Goal: Find contact information: Find contact information

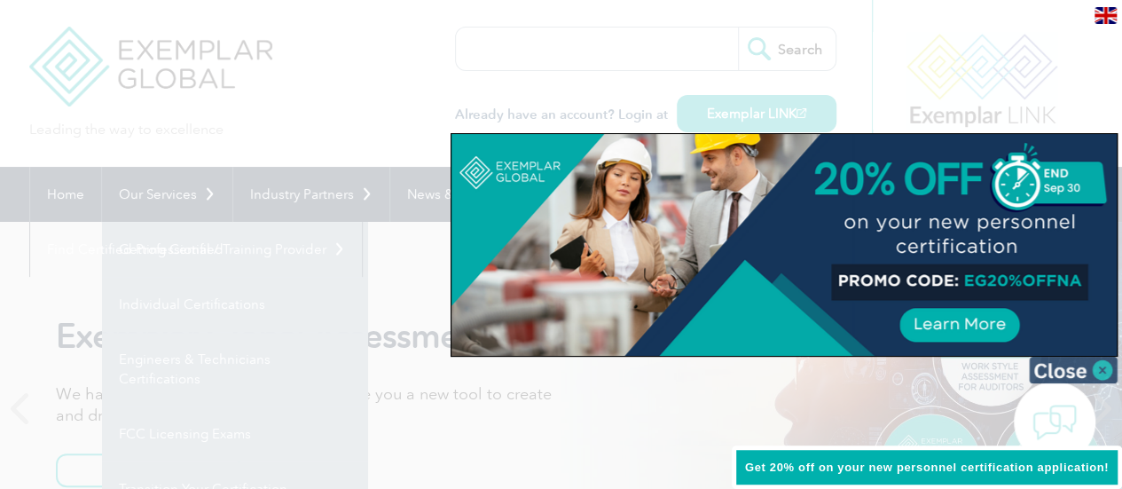
click at [1099, 373] on img at bounding box center [1073, 369] width 89 height 27
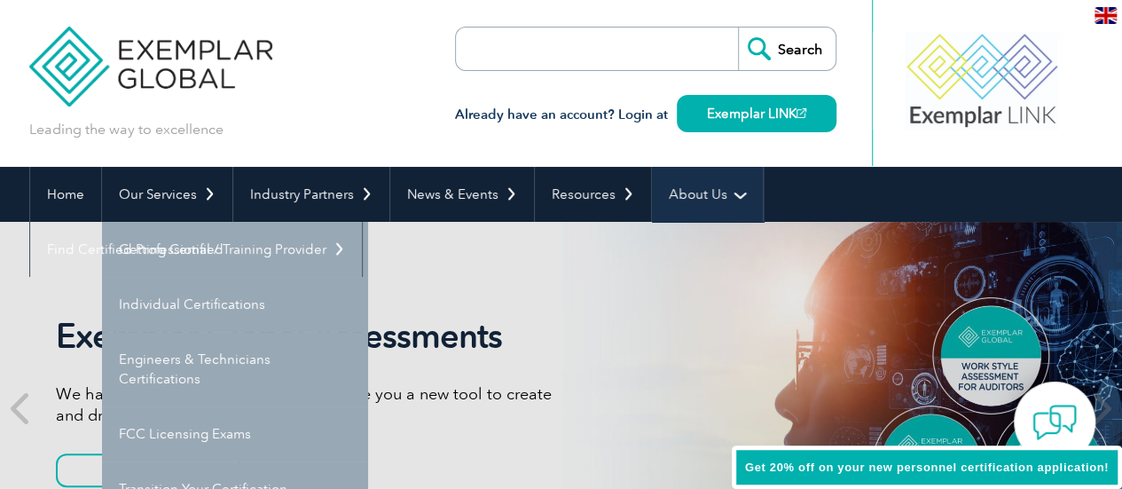
click at [679, 192] on link "About Us" at bounding box center [707, 194] width 111 height 55
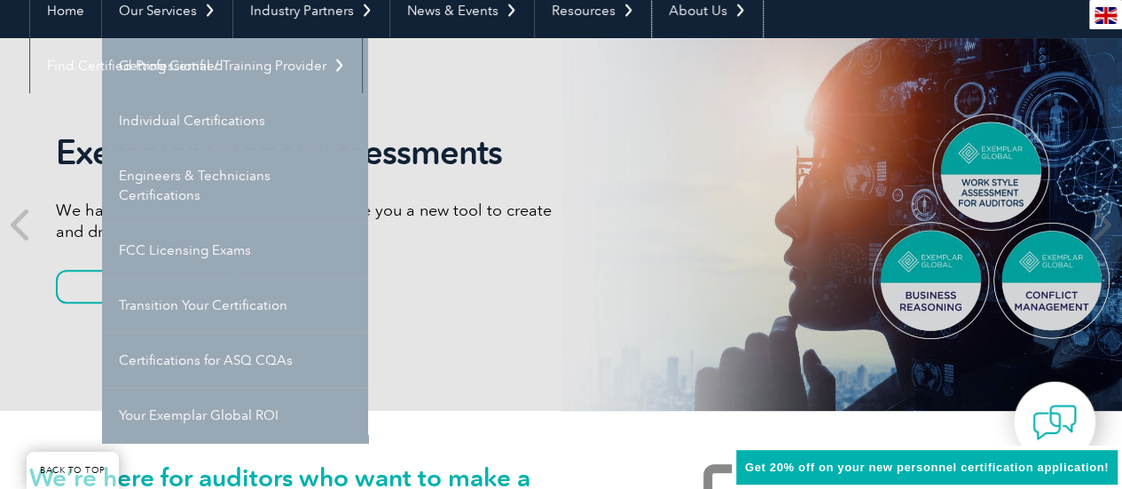
scroll to position [177, 0]
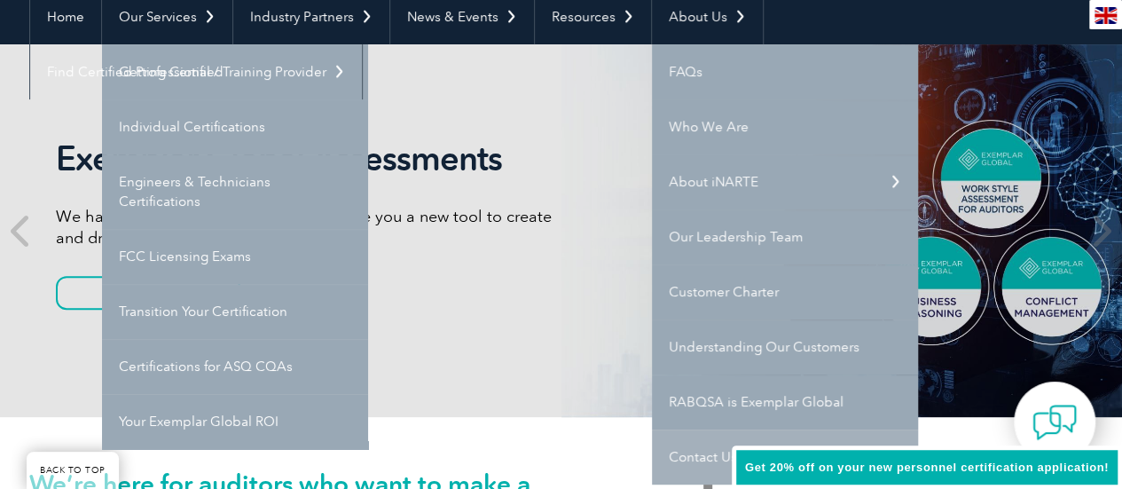
click at [690, 453] on link "Contact Us" at bounding box center [785, 456] width 266 height 55
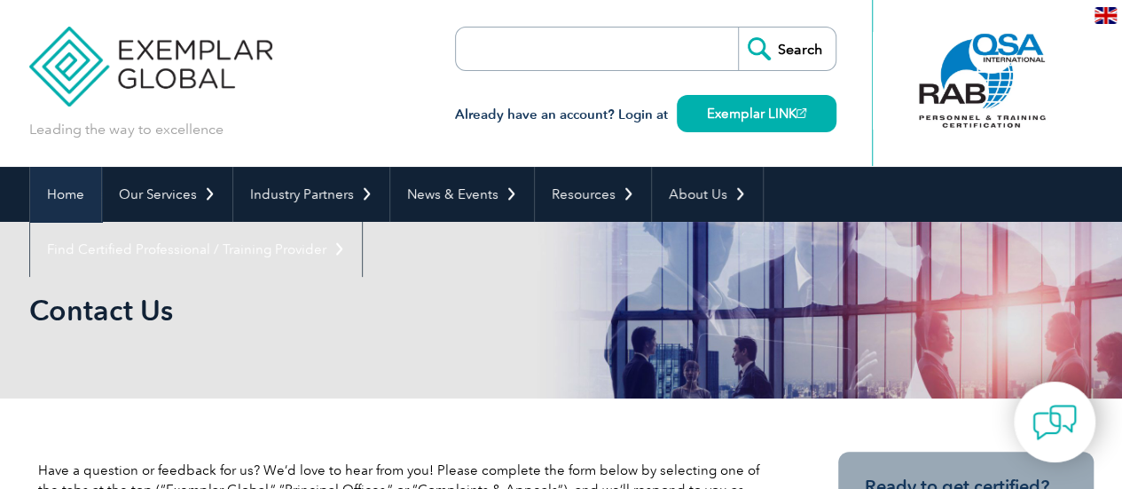
click at [67, 194] on link "Home" at bounding box center [65, 194] width 71 height 55
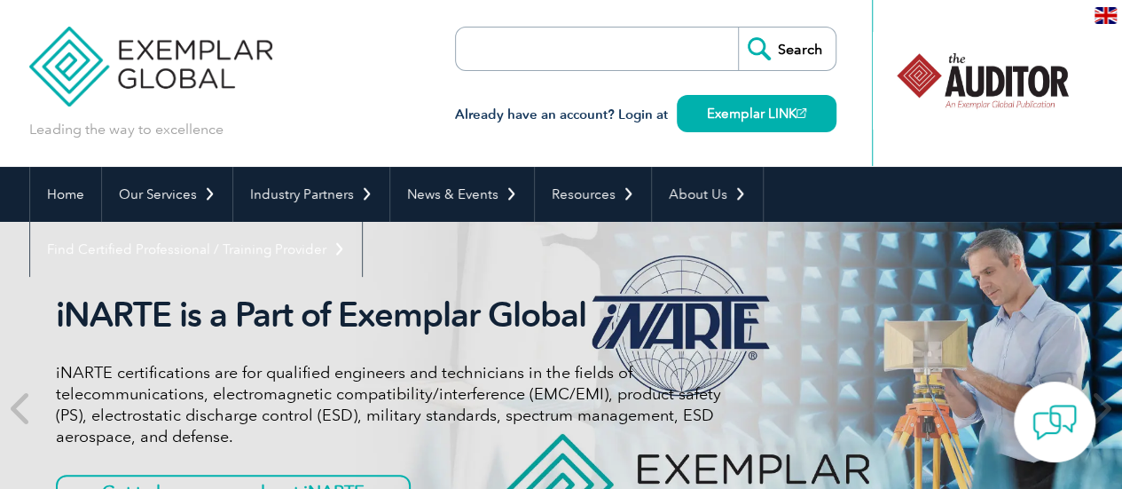
drag, startPoint x: 967, startPoint y: 0, endPoint x: 294, endPoint y: 79, distance: 677.6
click at [294, 77] on div "Leading the way to excellence Search Already have an account? Login at Exemplar…" at bounding box center [561, 83] width 1064 height 167
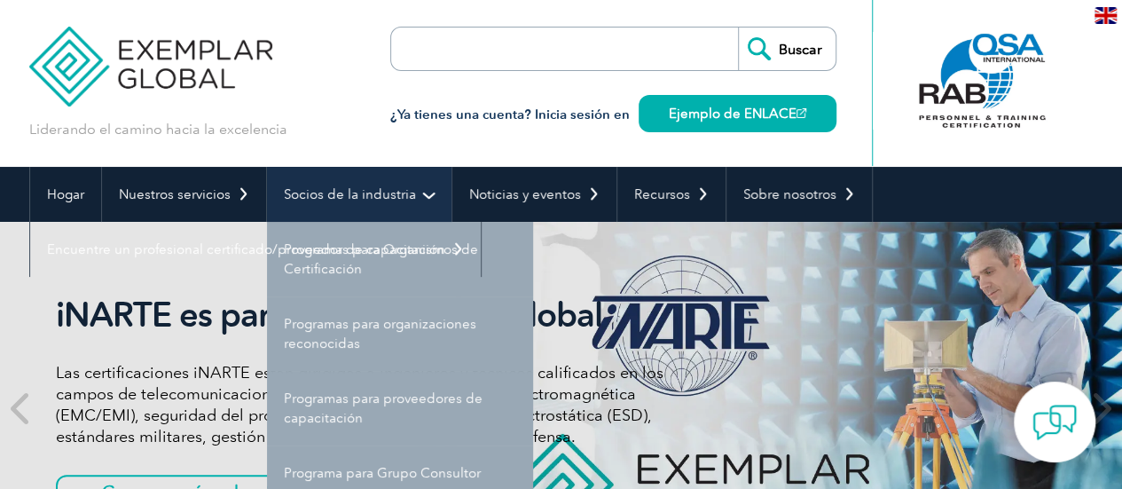
scroll to position [89, 0]
